Goal: Check status: Check status

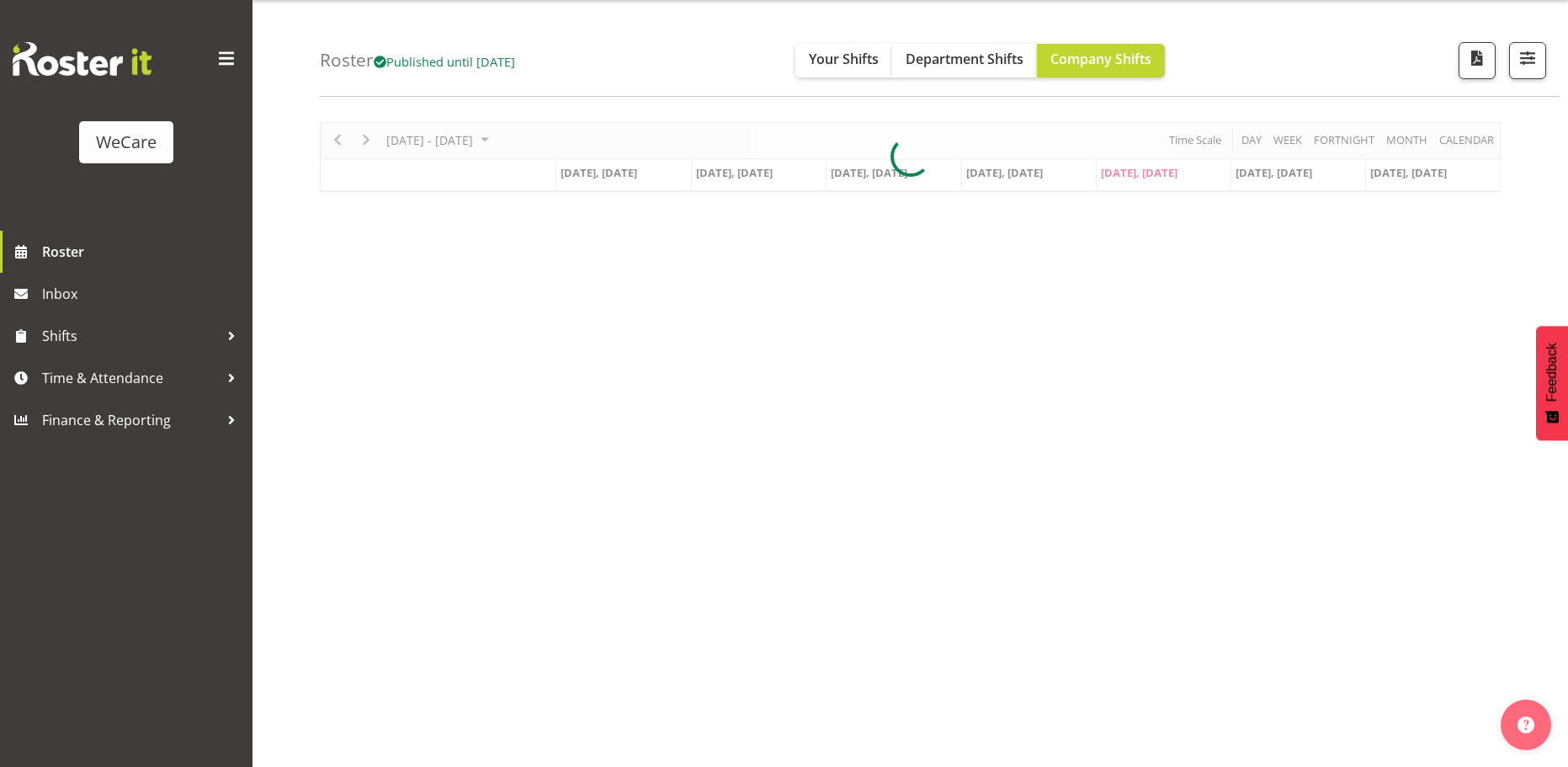
scroll to position [61, 0]
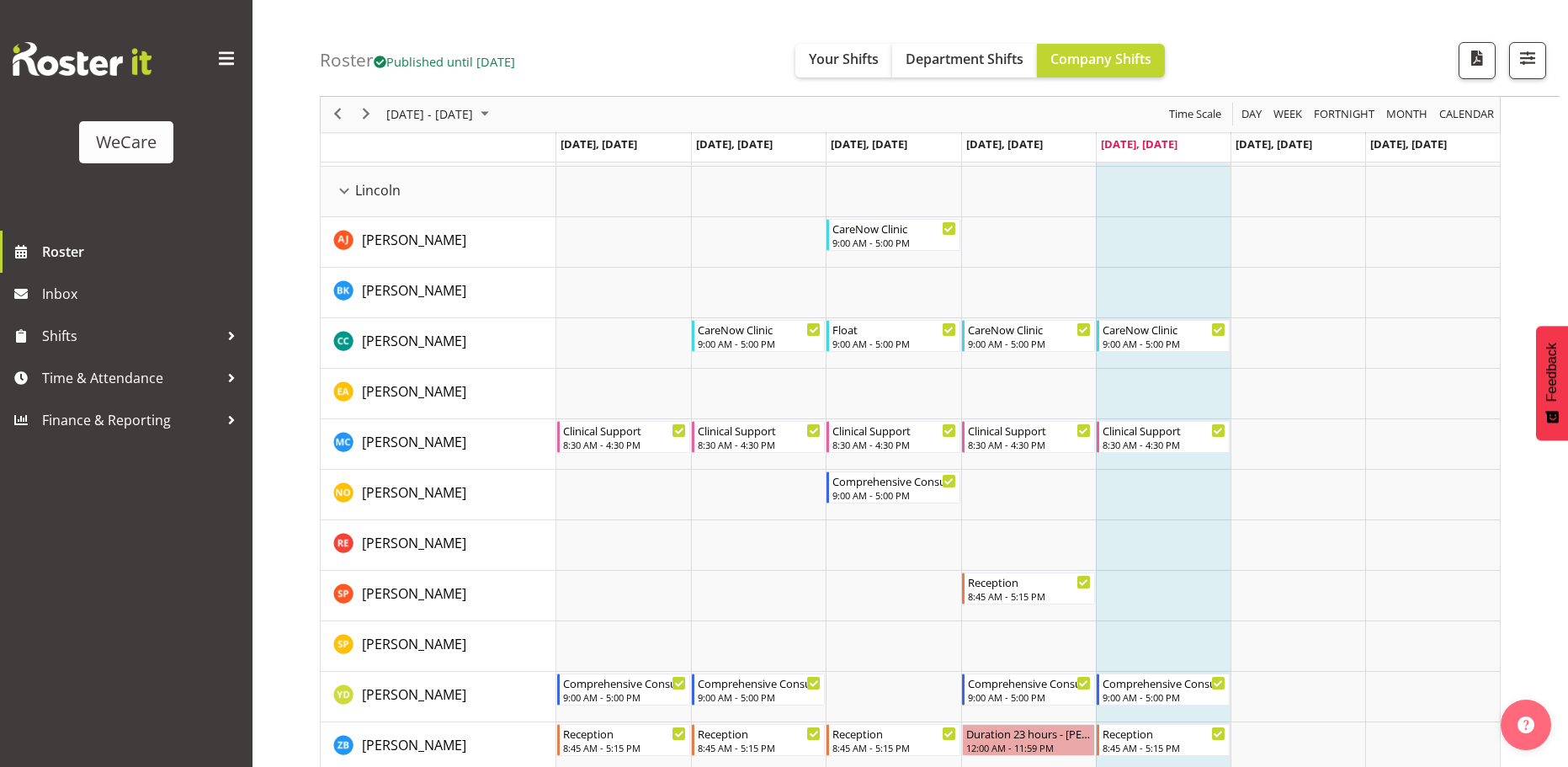
scroll to position [2882, 0]
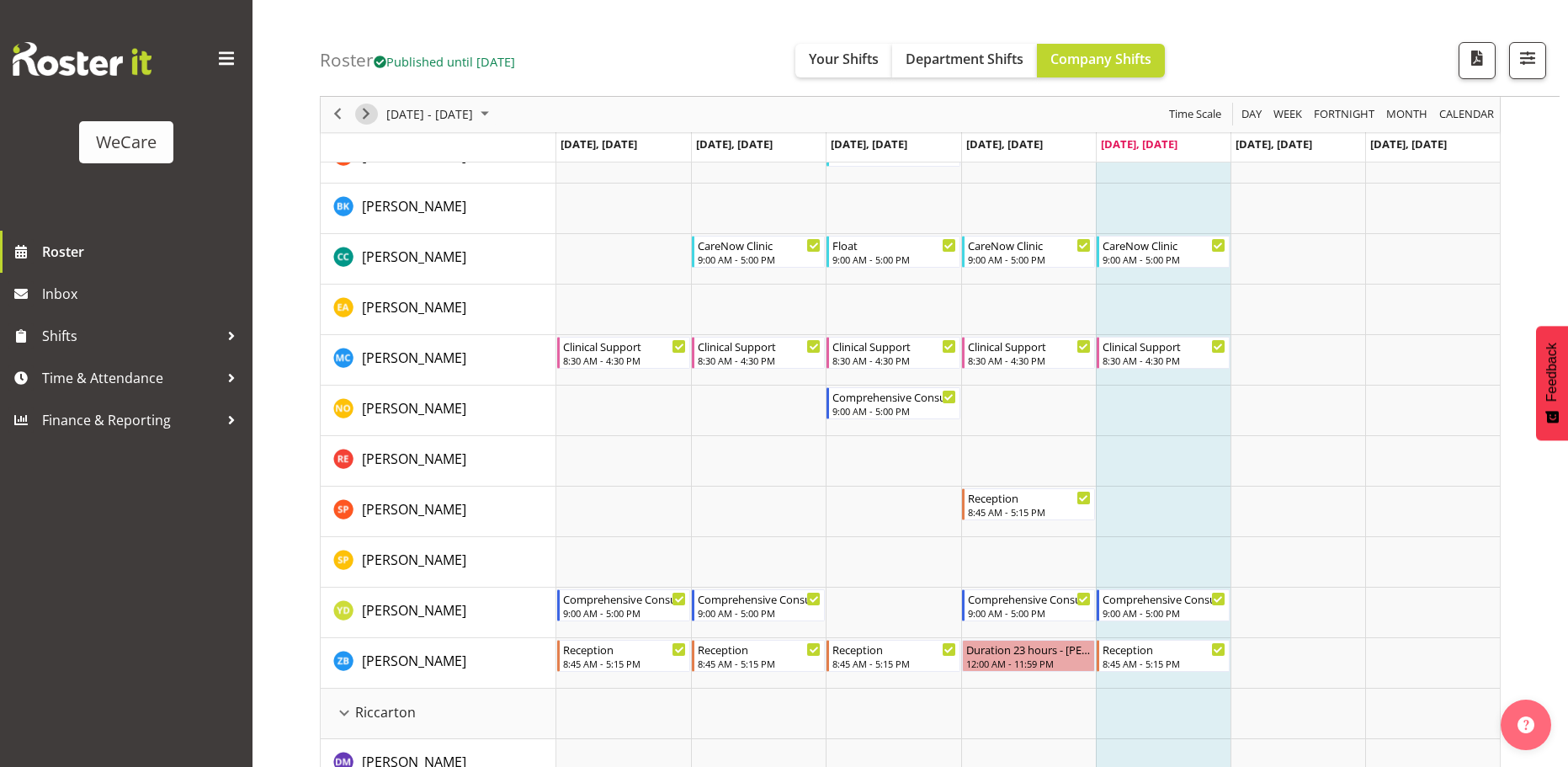
click at [365, 120] on span "Next" at bounding box center [366, 115] width 20 height 21
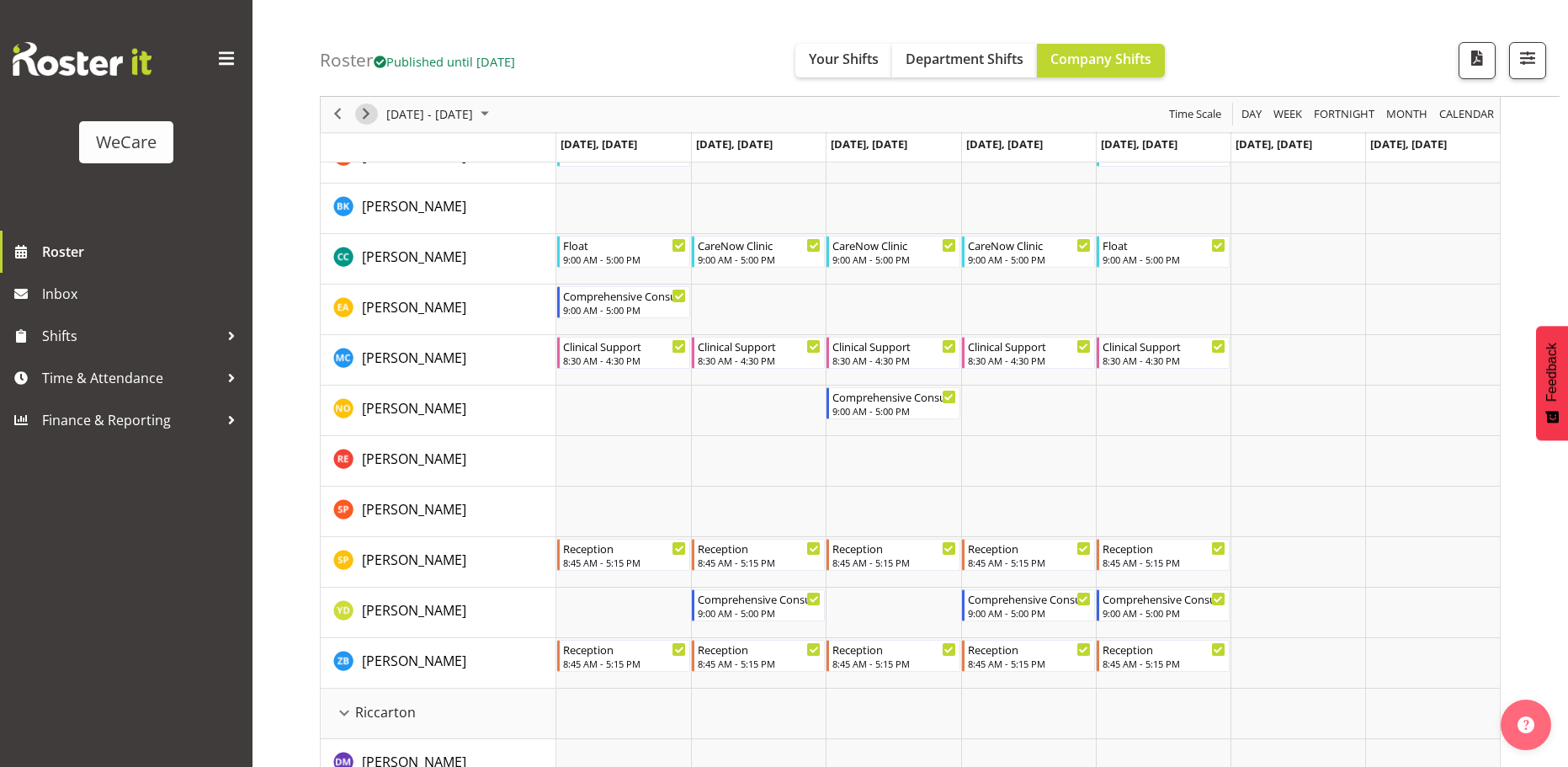
click at [369, 114] on span "Next" at bounding box center [366, 115] width 20 height 21
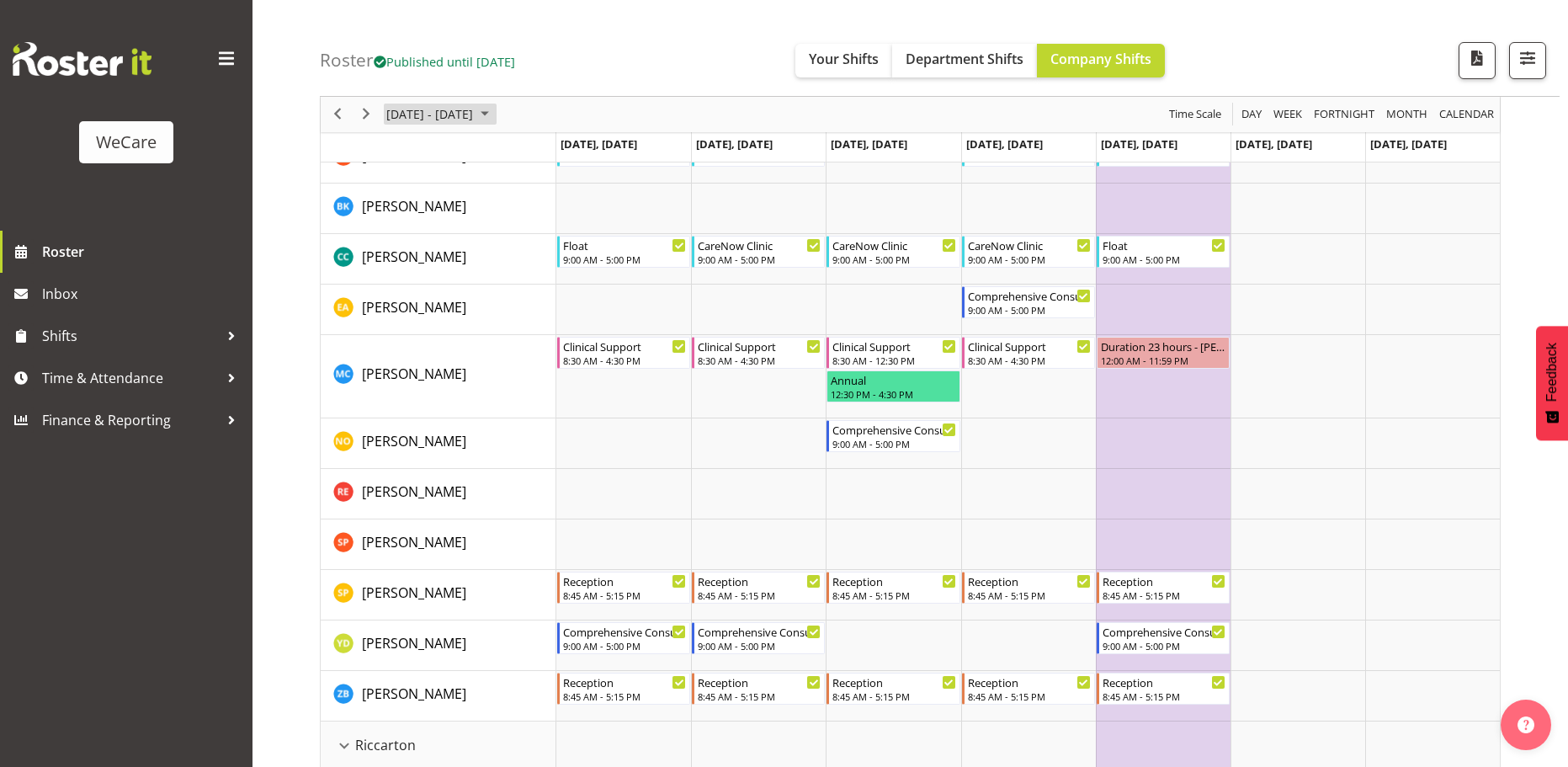
click at [415, 116] on span "[DATE] - [DATE]" at bounding box center [429, 115] width 90 height 21
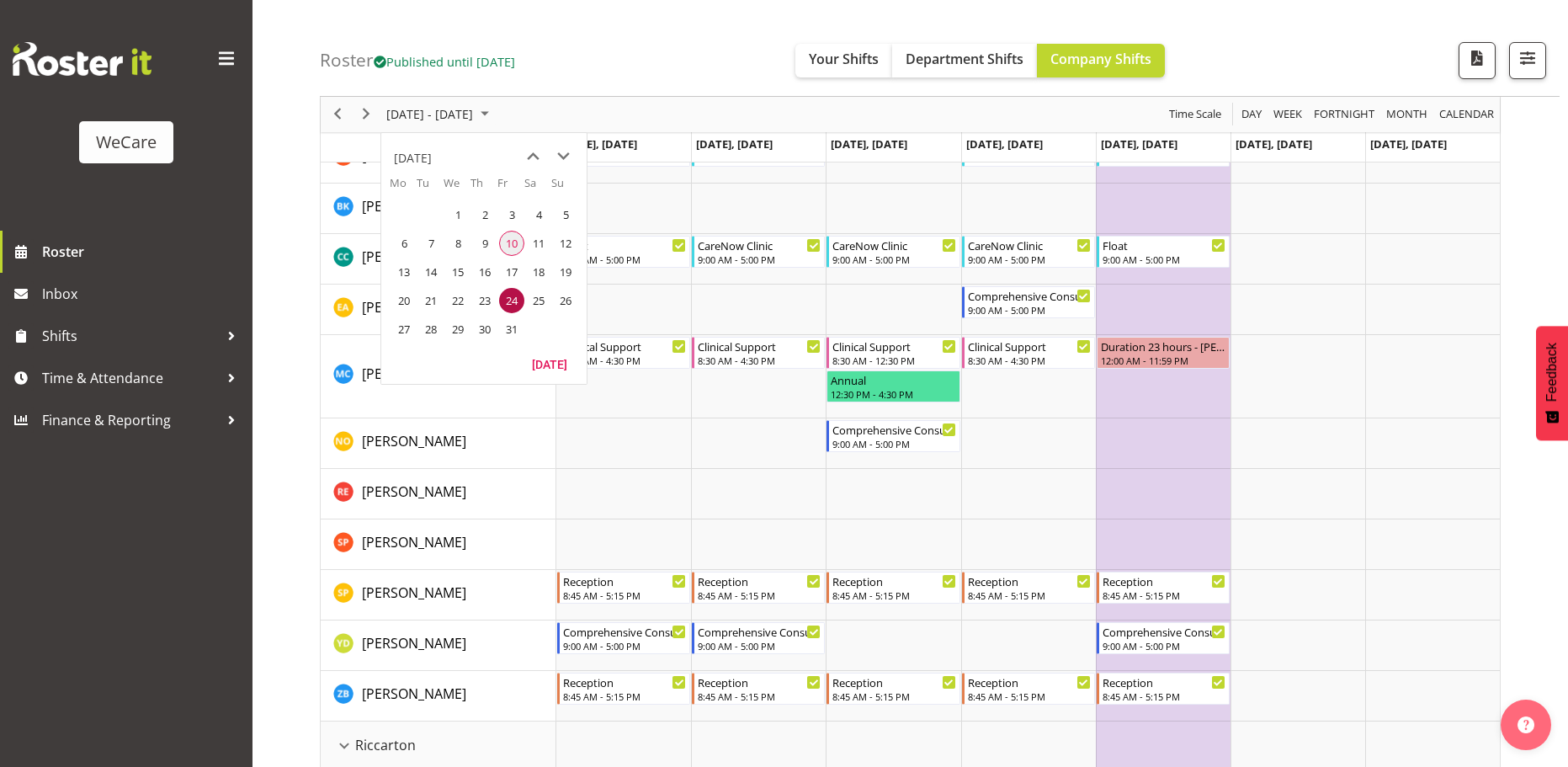
click at [509, 244] on span "10" at bounding box center [511, 244] width 25 height 25
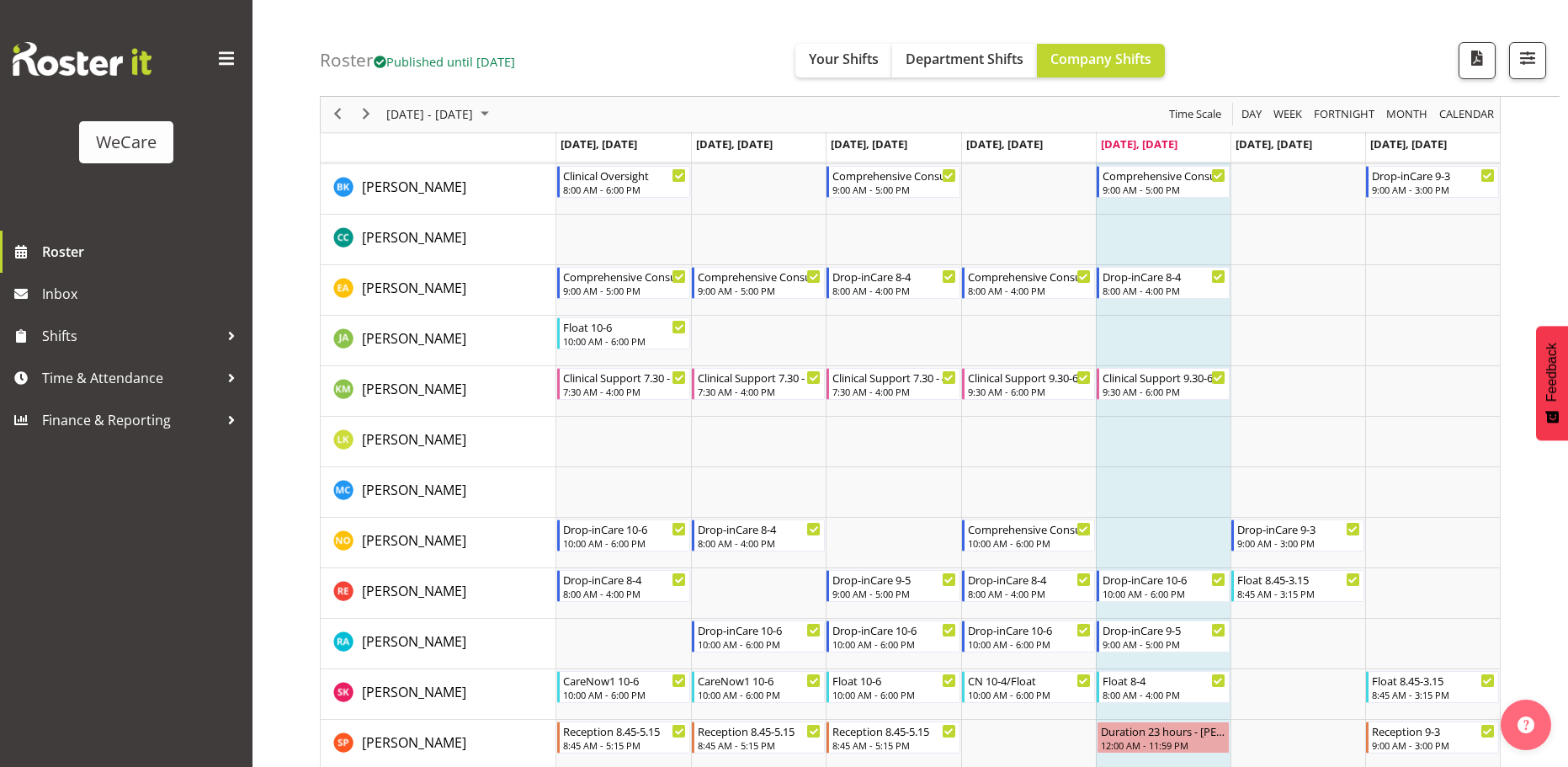
scroll to position [861, 0]
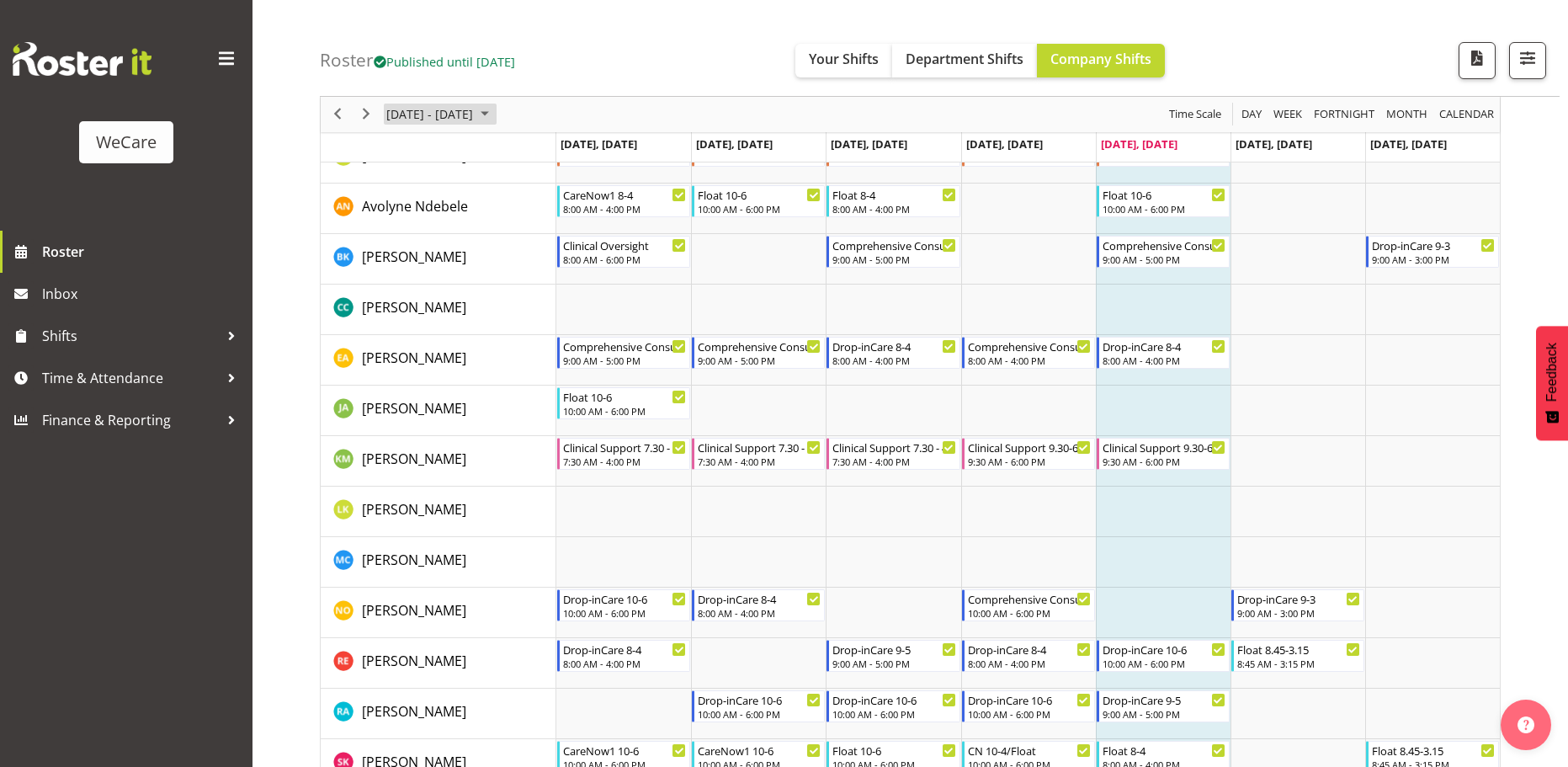
click at [461, 114] on span "[DATE] - [DATE]" at bounding box center [429, 115] width 90 height 21
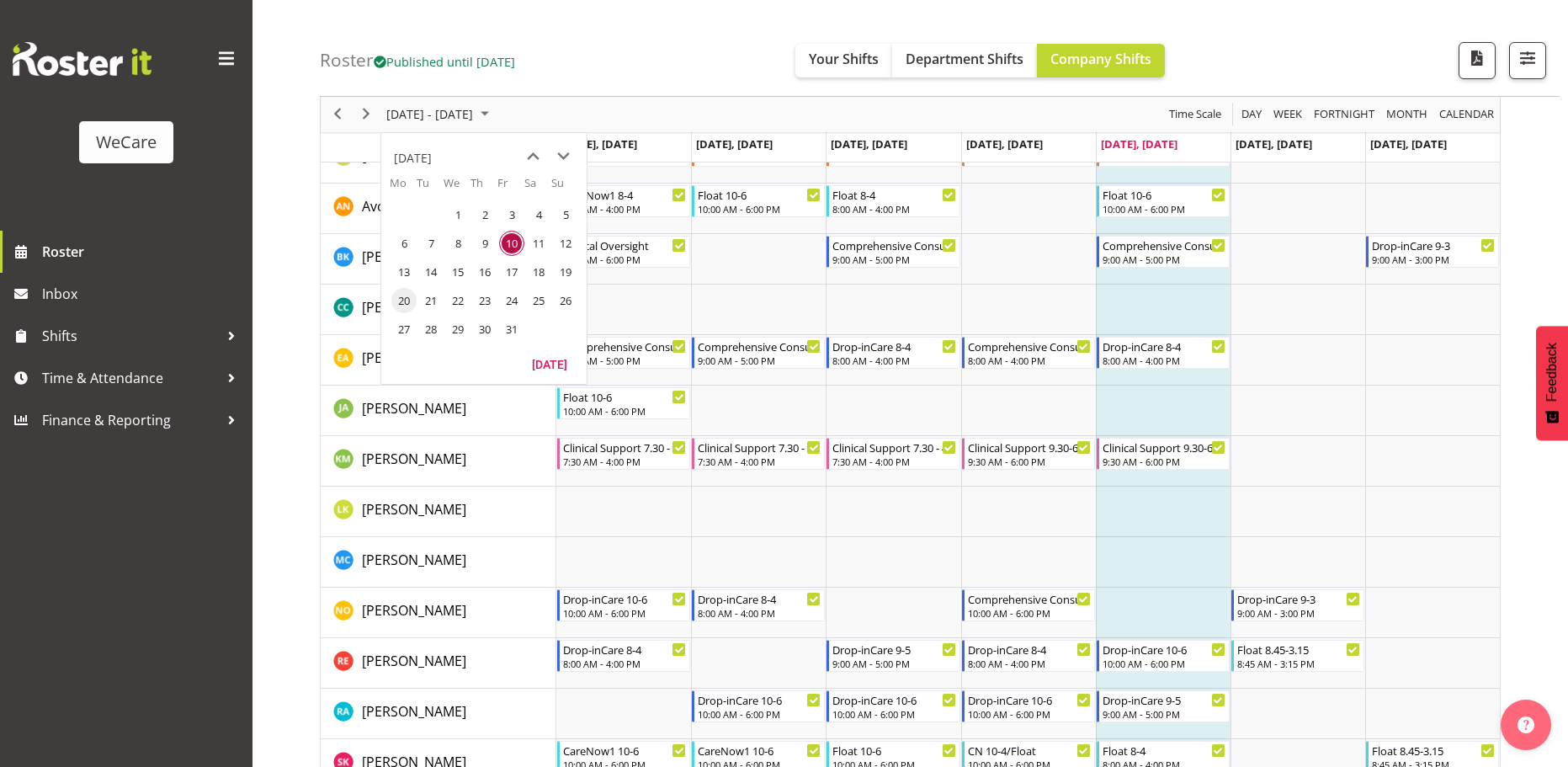
click at [410, 306] on span "20" at bounding box center [404, 300] width 25 height 25
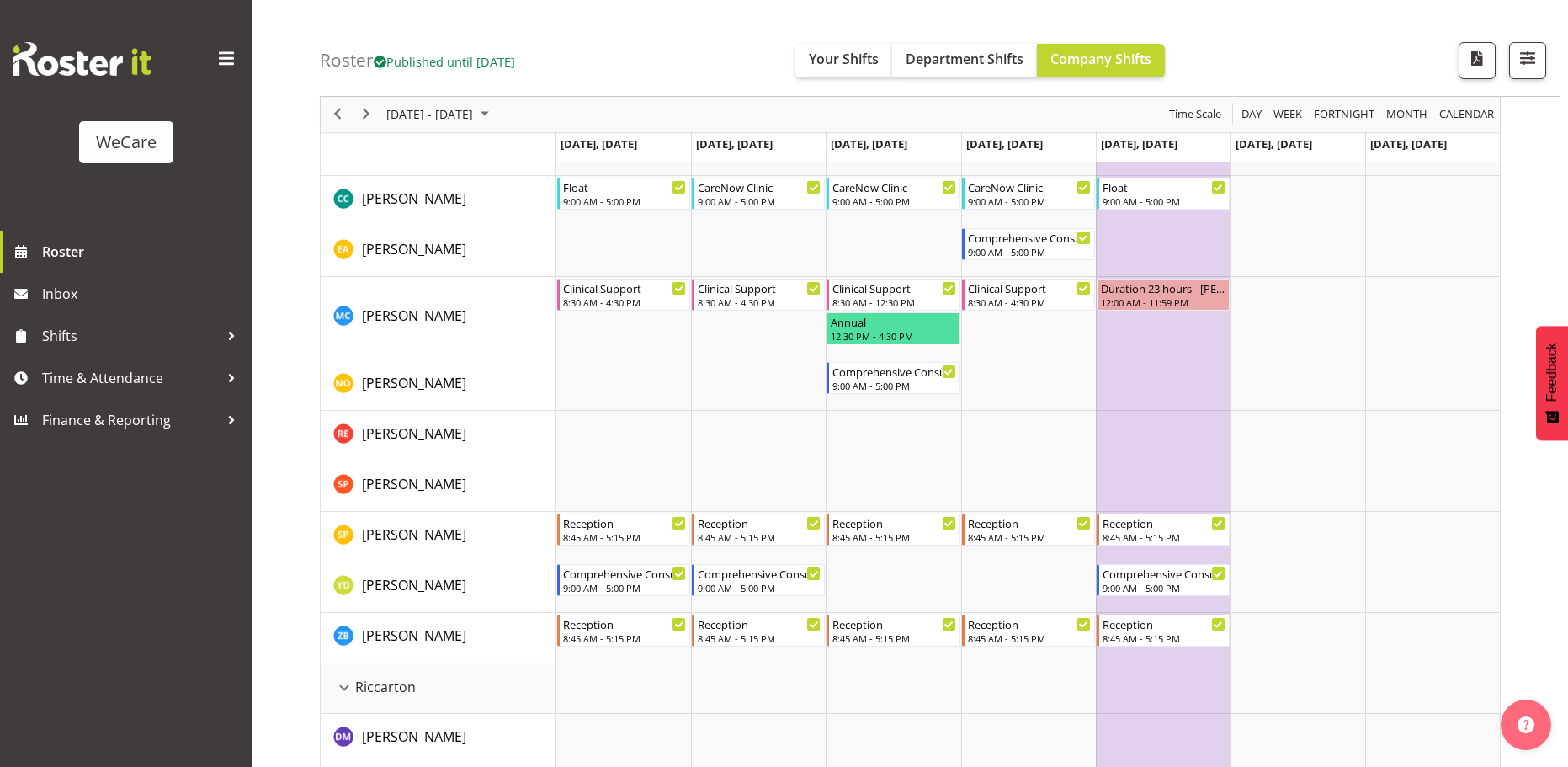
scroll to position [2966, 0]
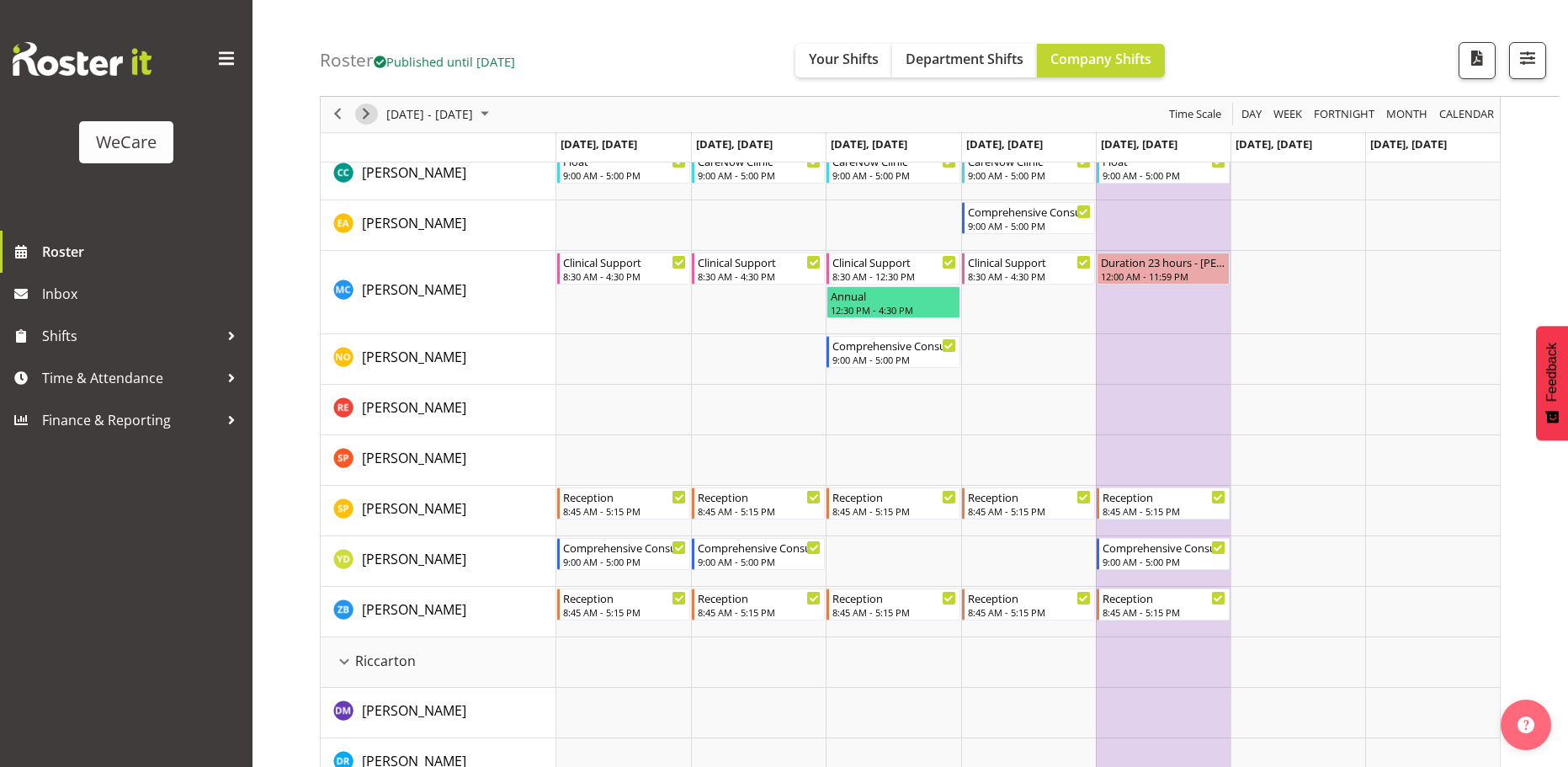
click at [372, 118] on span "Next" at bounding box center [366, 115] width 20 height 21
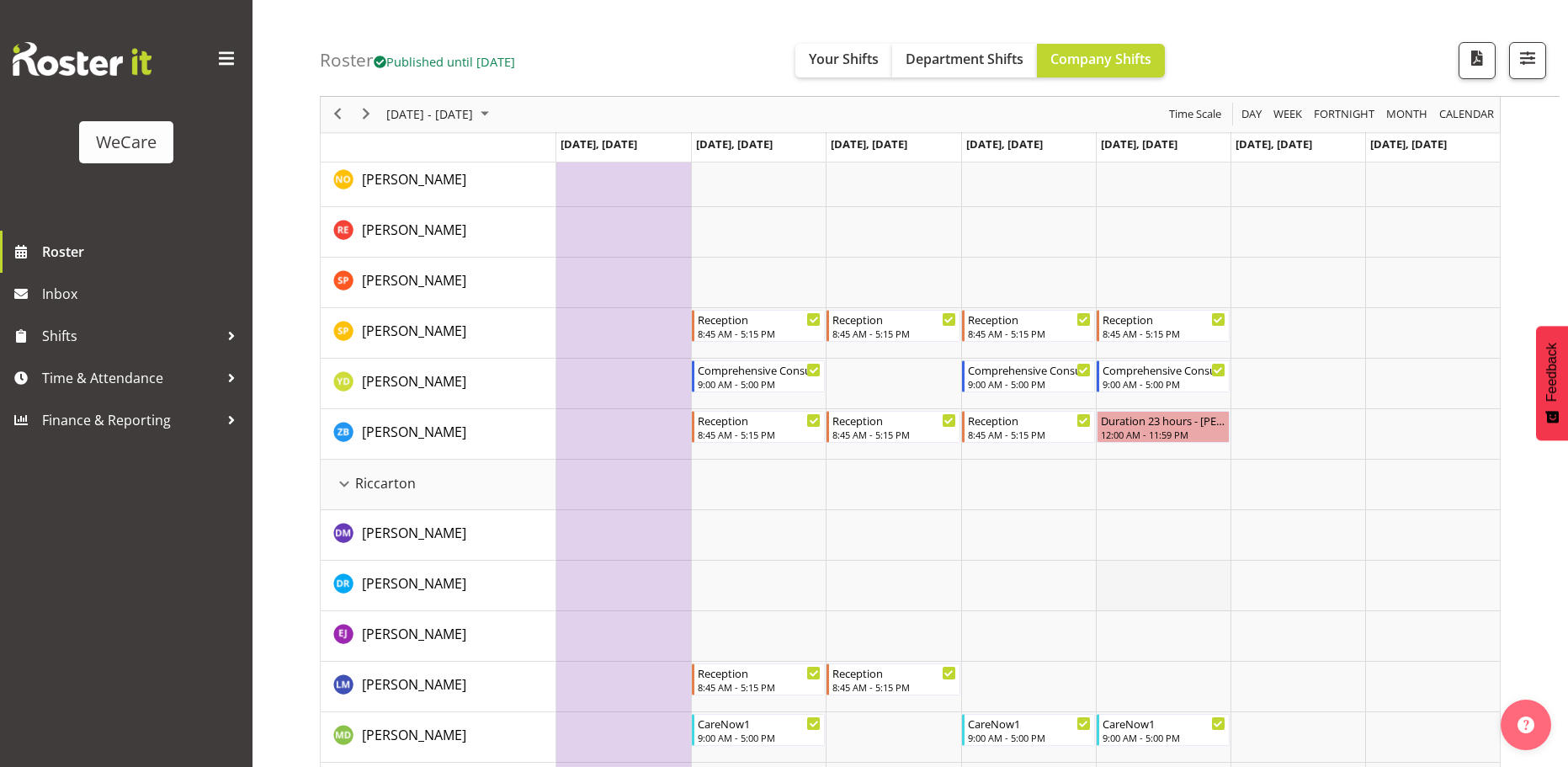
scroll to position [3134, 0]
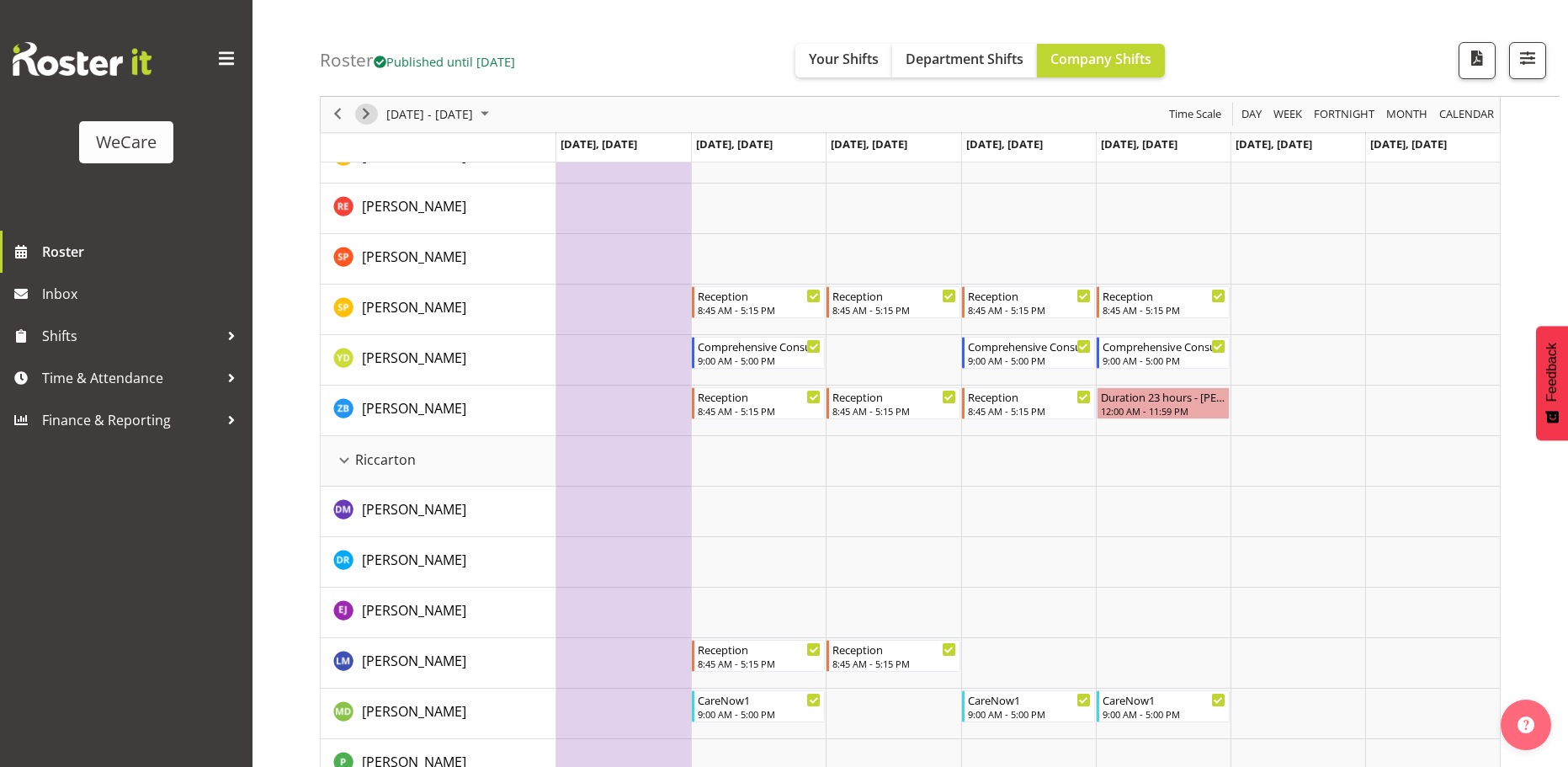
click at [371, 120] on span "Next" at bounding box center [366, 115] width 20 height 21
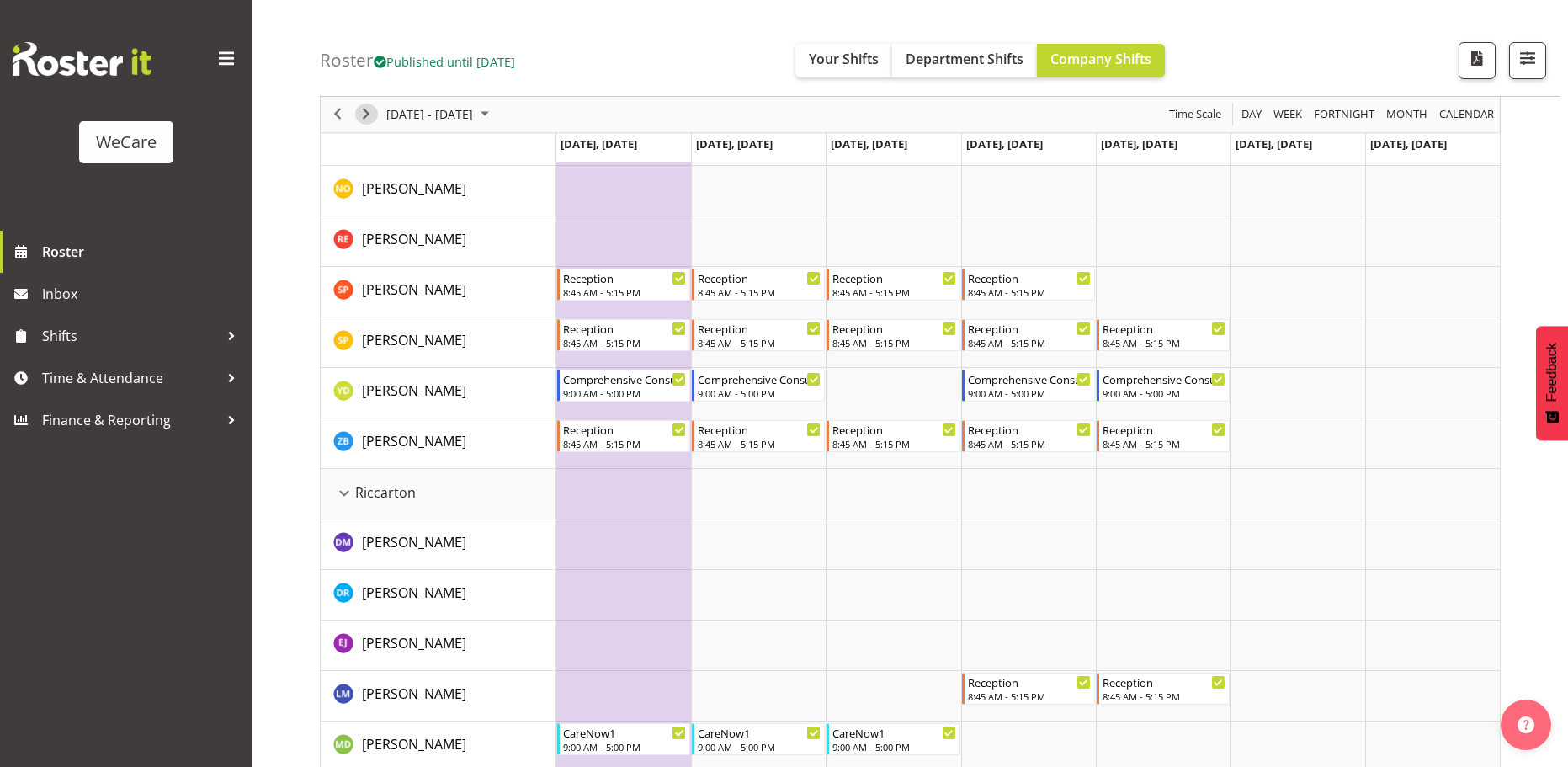
click at [366, 112] on span "Next" at bounding box center [366, 115] width 20 height 21
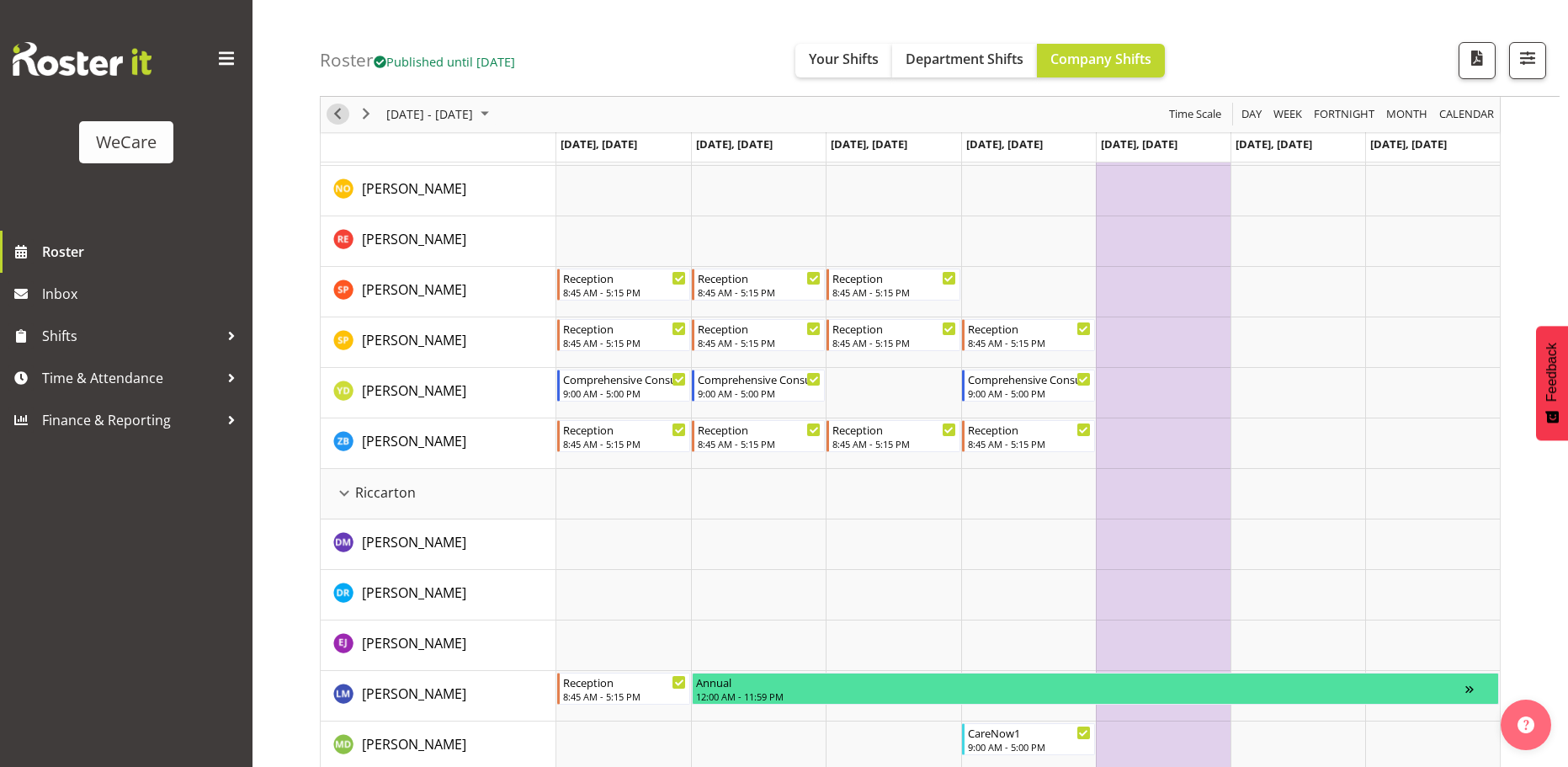
drag, startPoint x: 344, startPoint y: 115, endPoint x: 615, endPoint y: 309, distance: 333.3
click at [344, 115] on span "Previous" at bounding box center [338, 115] width 20 height 21
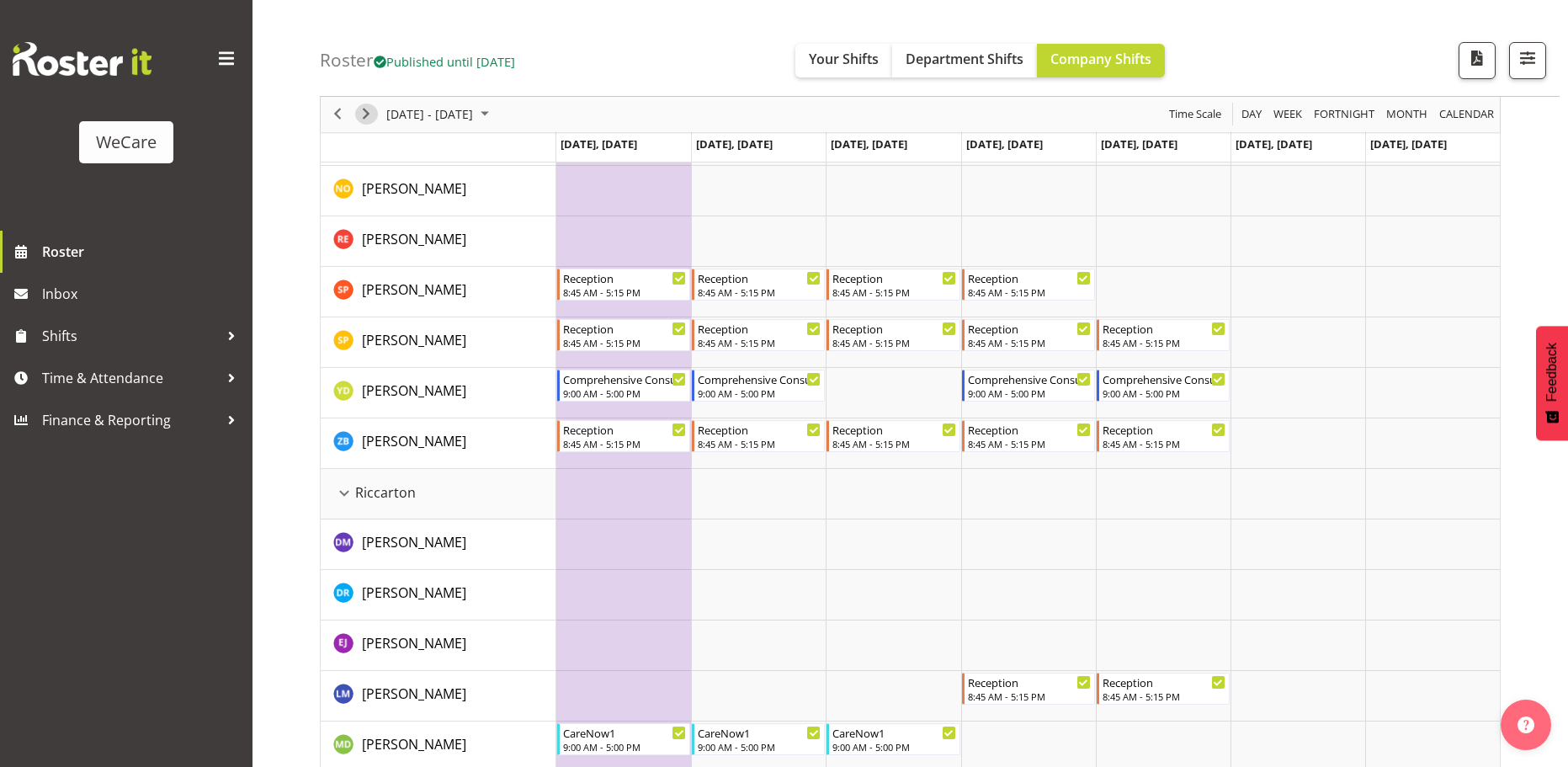
click at [375, 109] on span "Next" at bounding box center [366, 115] width 20 height 21
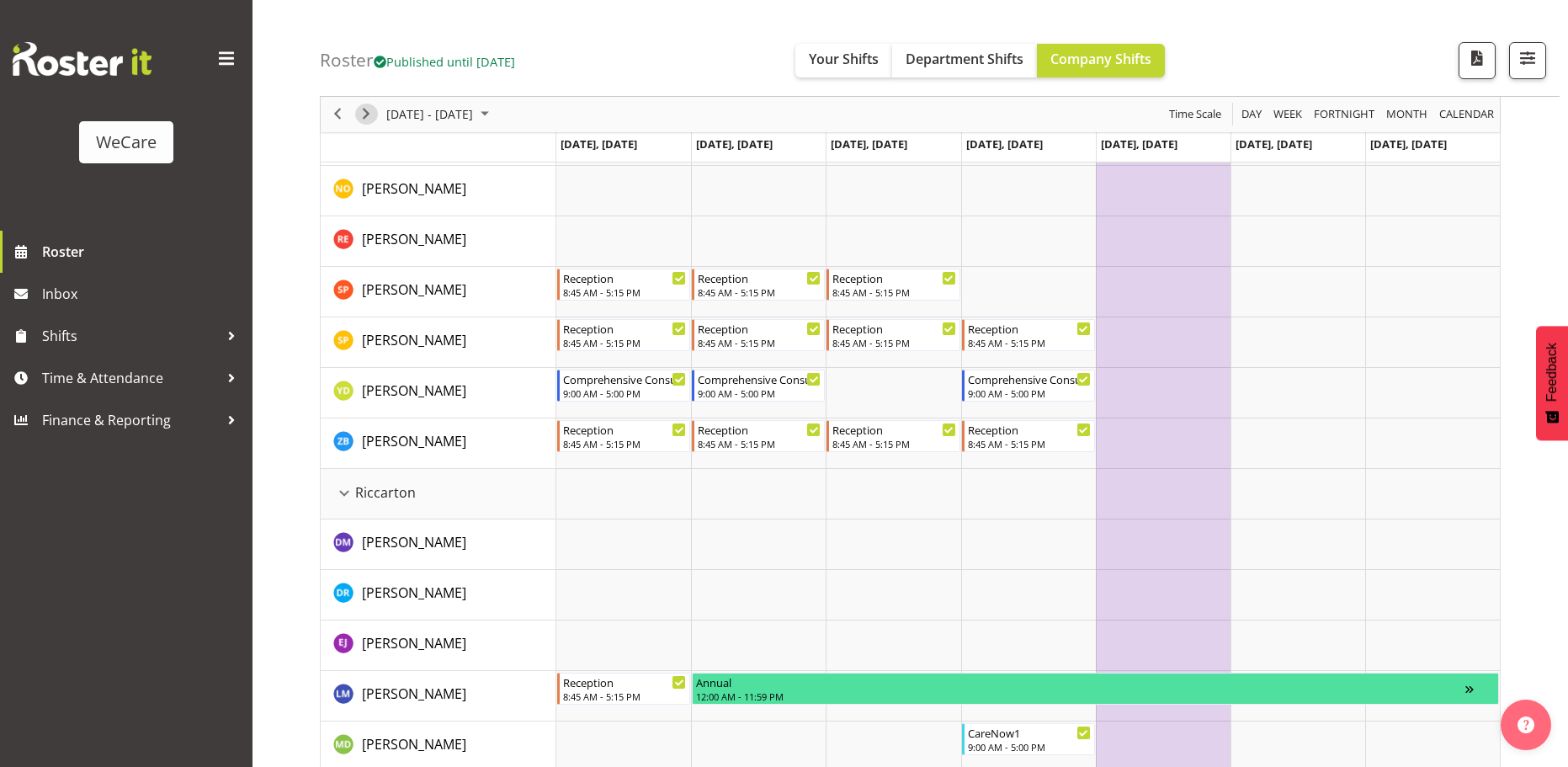
drag, startPoint x: 366, startPoint y: 115, endPoint x: 371, endPoint y: 124, distance: 10.3
click at [366, 115] on span "Next" at bounding box center [366, 115] width 20 height 21
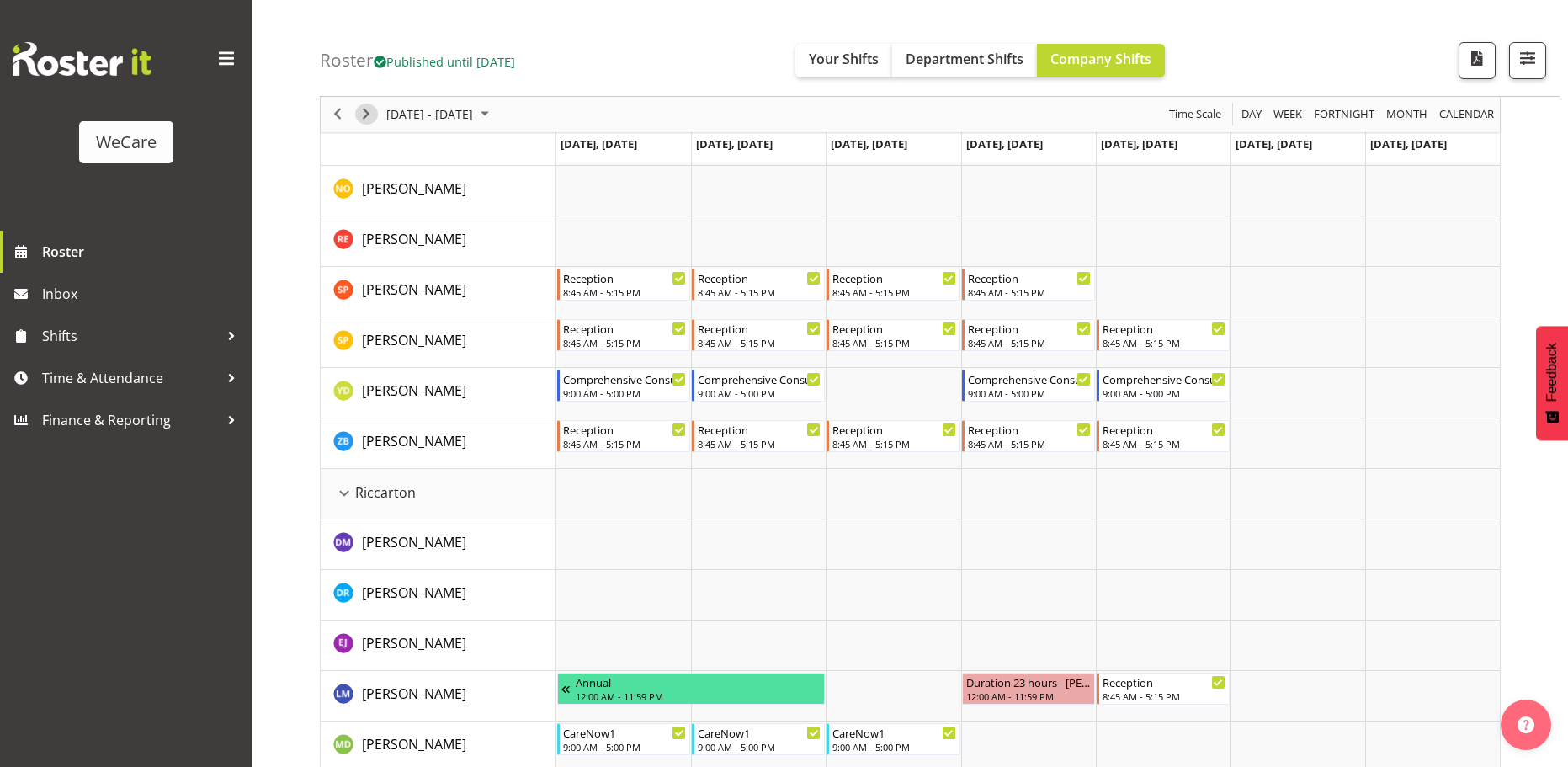
click at [369, 115] on span "Next" at bounding box center [366, 115] width 20 height 21
